Goal: Transaction & Acquisition: Purchase product/service

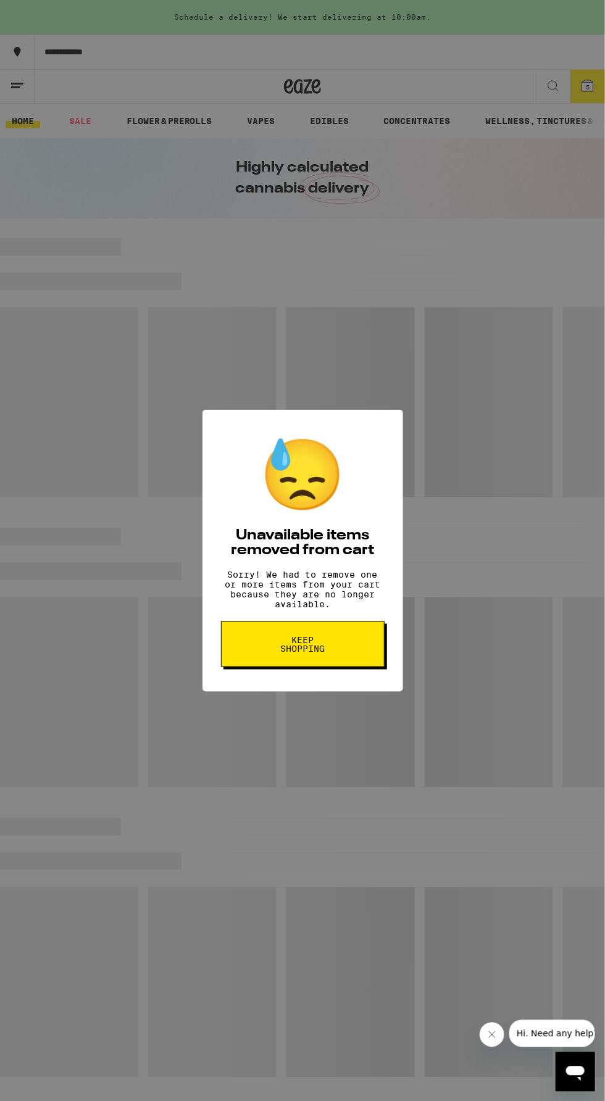
click at [344, 656] on button "Keep Shopping" at bounding box center [303, 645] width 164 height 46
click at [347, 652] on button "Keep Shopping" at bounding box center [303, 645] width 164 height 46
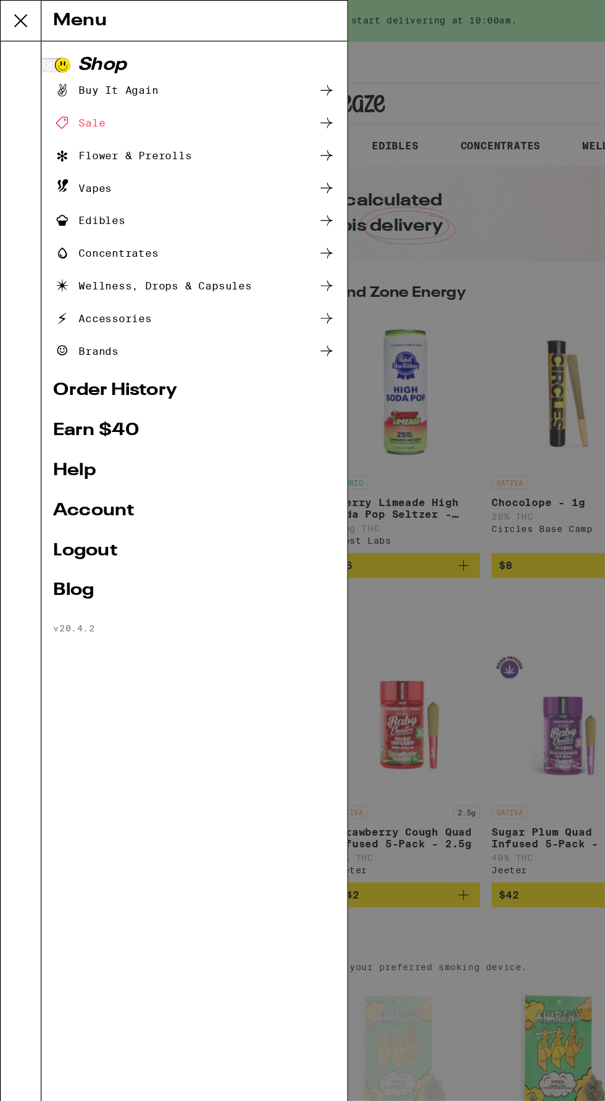
click at [99, 428] on link "Account" at bounding box center [161, 426] width 235 height 15
click at [93, 431] on link "Account" at bounding box center [161, 426] width 235 height 15
click at [84, 422] on div "Menu Shop Buy It Again Sale Flower & Prerolls Vapes Edibles Concentrates Wellne…" at bounding box center [302, 551] width 605 height 1102
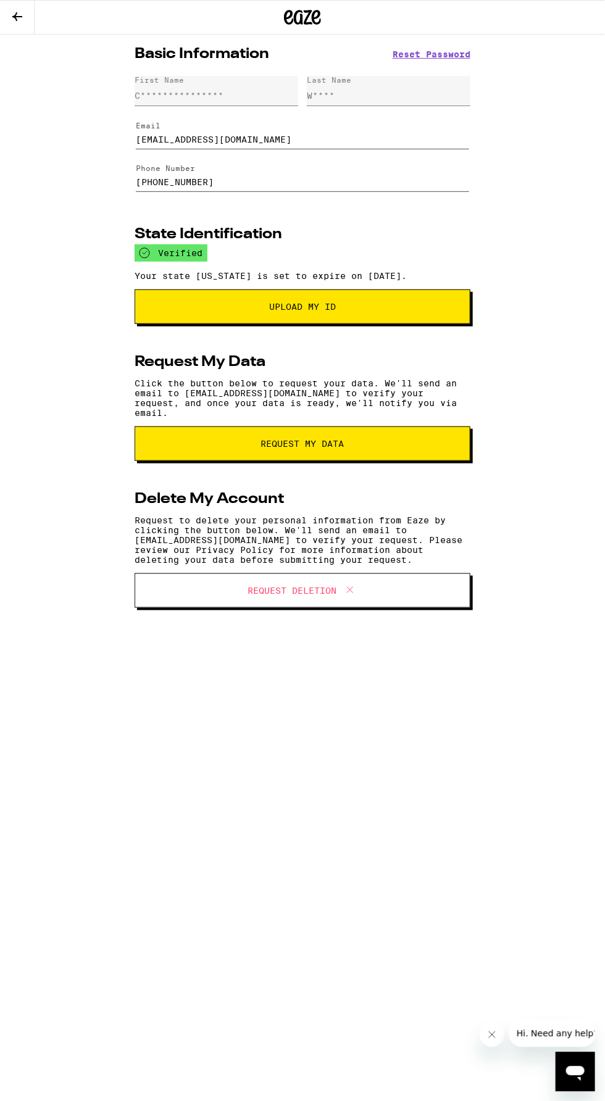
click at [316, 17] on icon at bounding box center [316, 17] width 9 height 15
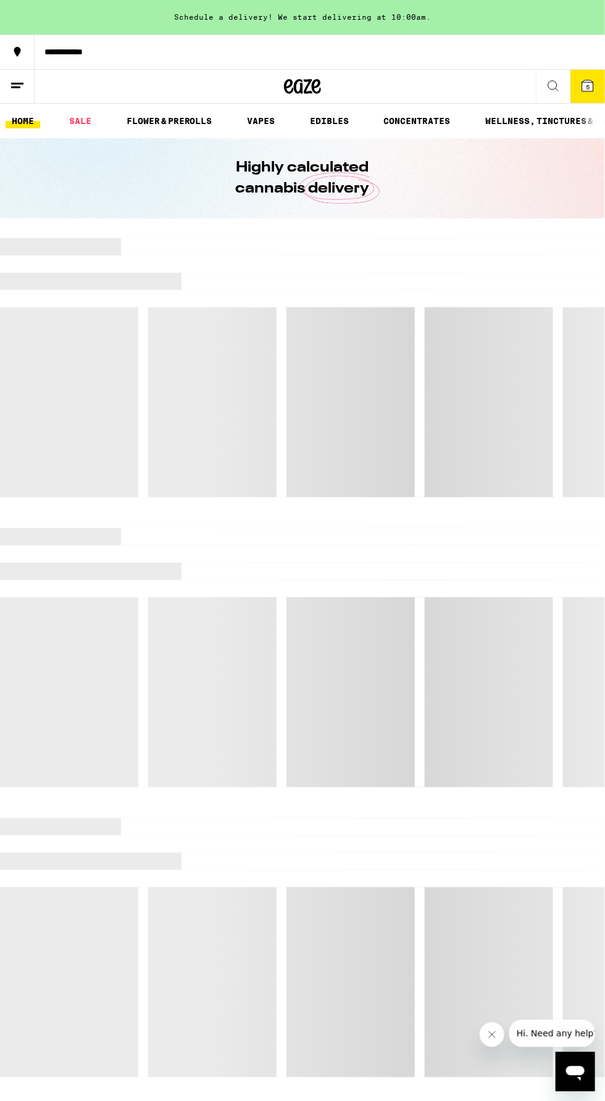
click at [581, 91] on icon at bounding box center [587, 85] width 15 height 15
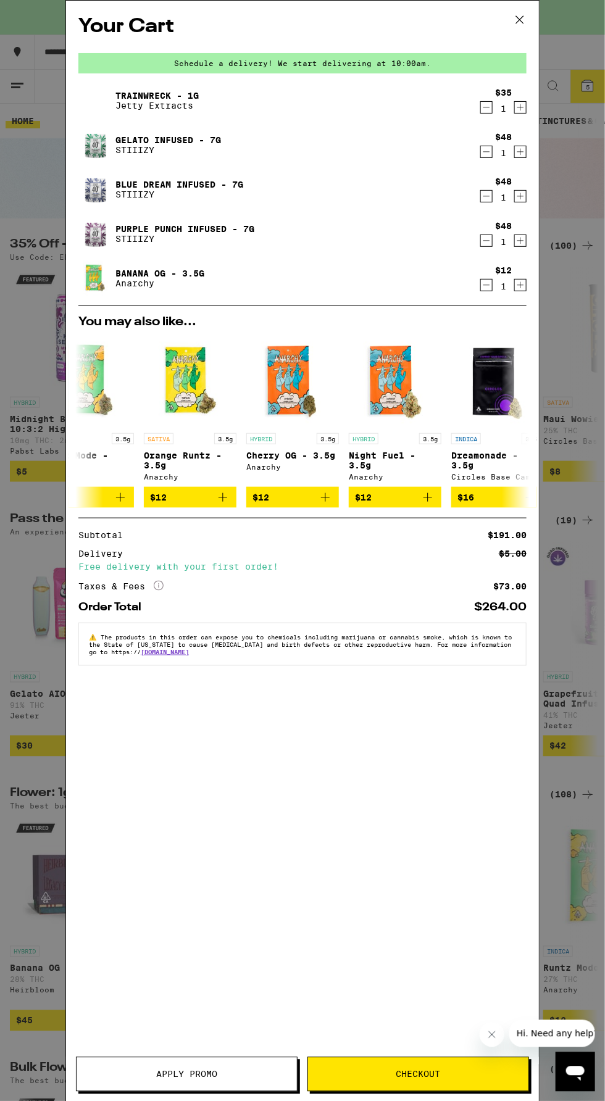
scroll to position [0, 362]
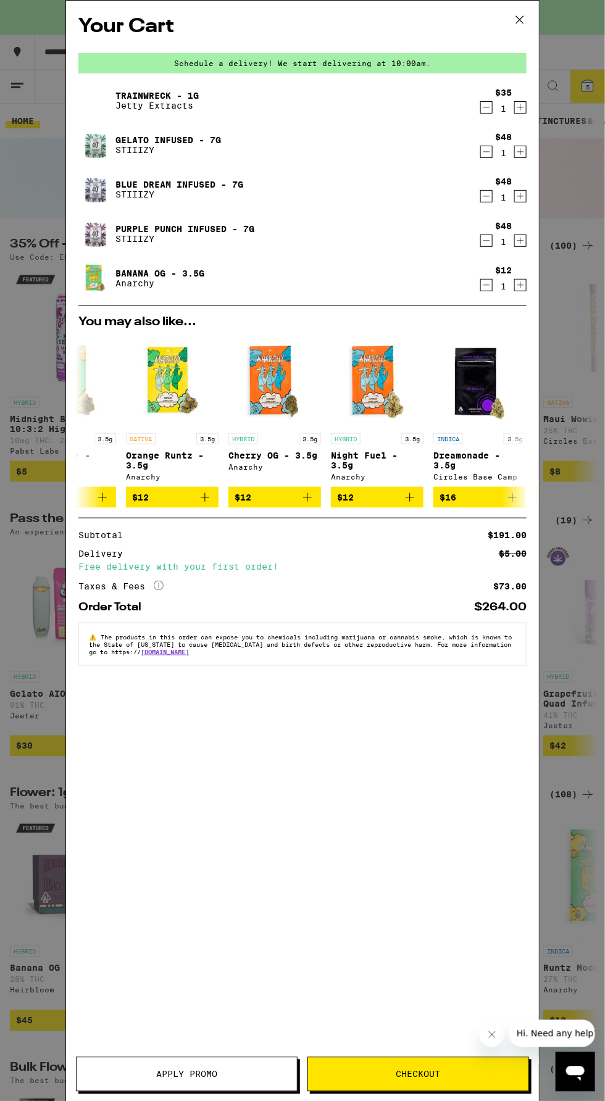
click at [409, 505] on icon "Add to bag" at bounding box center [409, 497] width 15 height 15
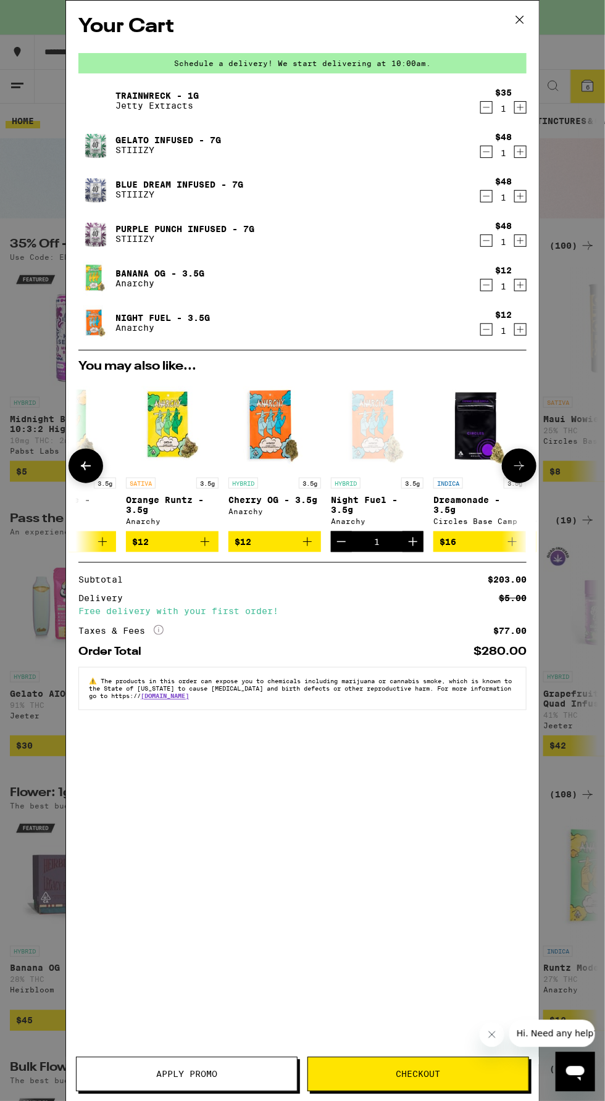
click at [465, 1078] on span "Checkout" at bounding box center [418, 1074] width 220 height 9
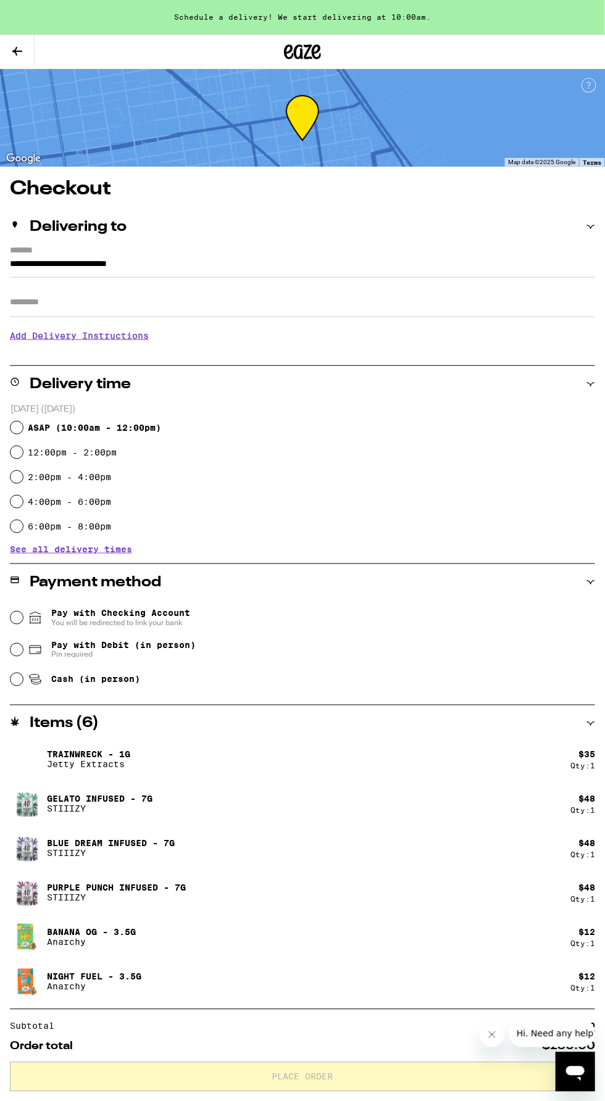
click at [36, 619] on icon at bounding box center [35, 617] width 15 height 15
click at [23, 619] on input "Pay with Checking Account You will be redirected to link your bank" at bounding box center [16, 618] width 12 height 12
